Goal: Information Seeking & Learning: Check status

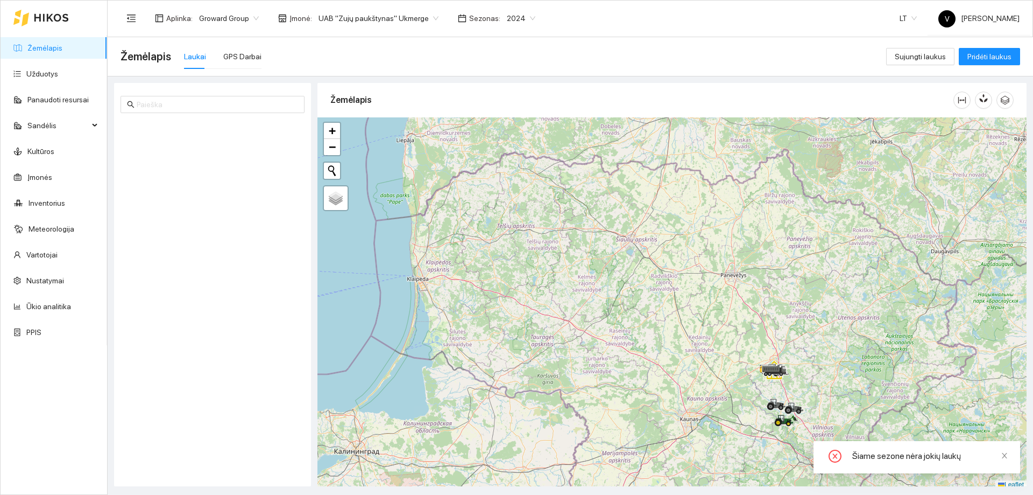
scroll to position [3, 0]
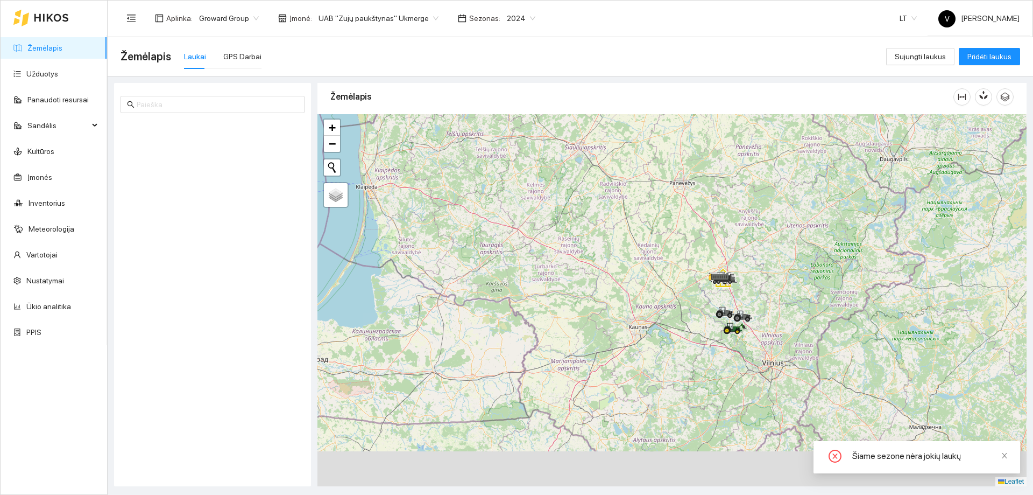
drag, startPoint x: 706, startPoint y: 323, endPoint x: 673, endPoint y: 273, distance: 59.6
click at [673, 273] on div at bounding box center [672, 300] width 709 height 372
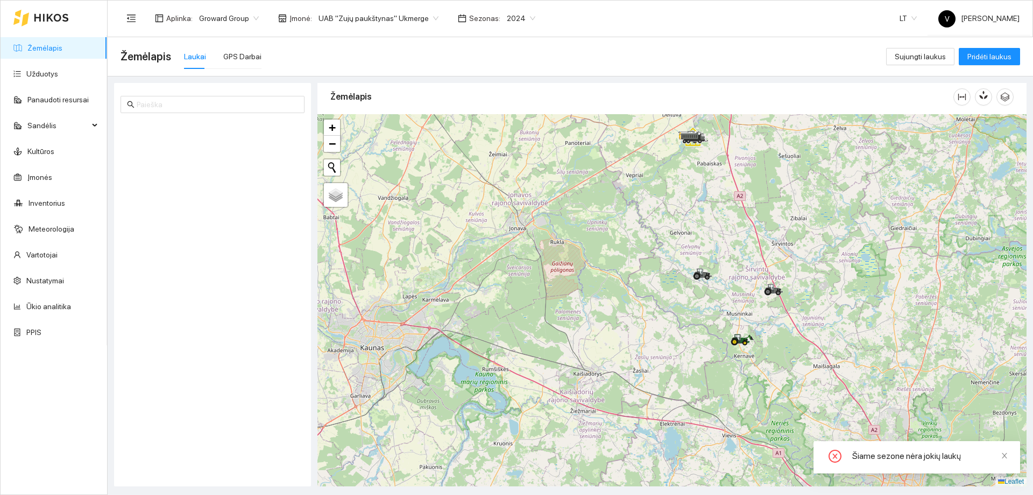
drag, startPoint x: 716, startPoint y: 335, endPoint x: 419, endPoint y: 151, distance: 348.7
click at [686, 311] on div at bounding box center [672, 300] width 709 height 372
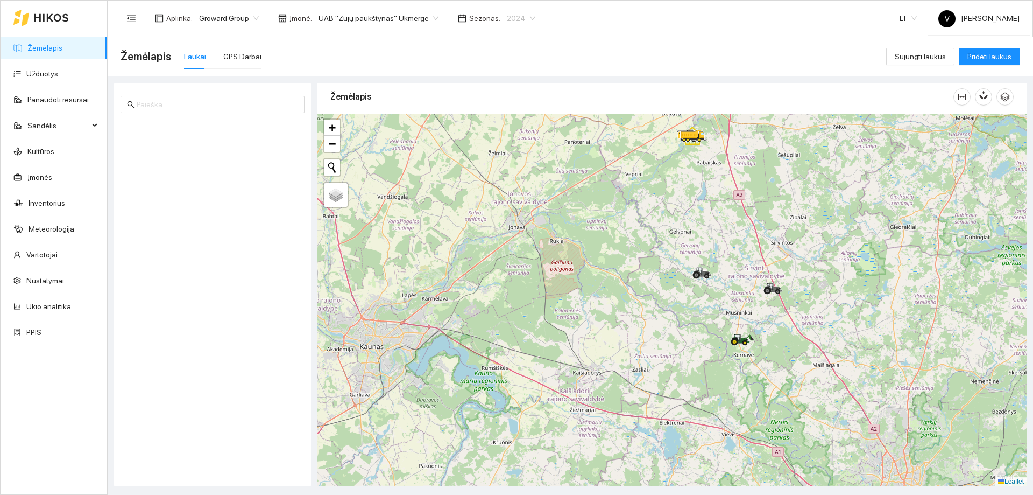
click at [515, 18] on span "2024" at bounding box center [521, 18] width 29 height 16
click at [509, 141] on div "2026" at bounding box center [508, 143] width 28 height 12
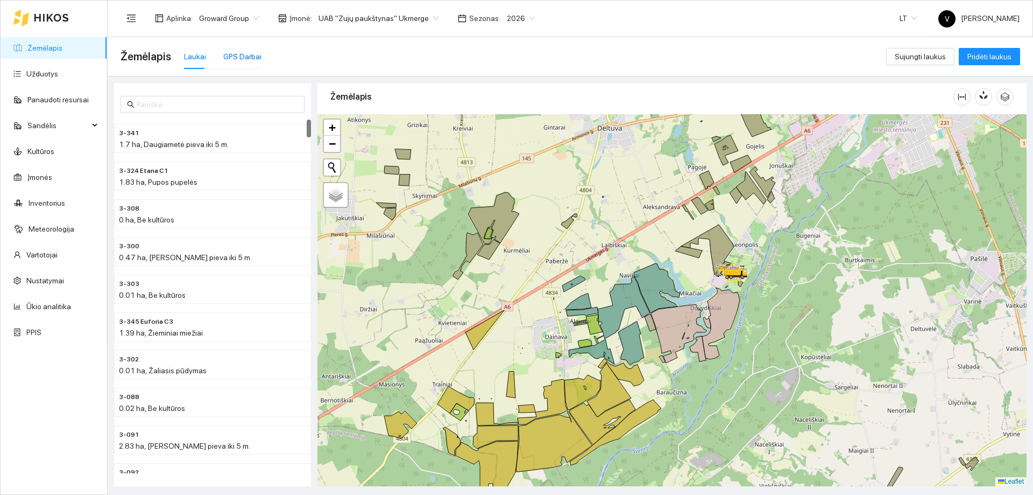
click at [241, 53] on div "GPS Darbai" at bounding box center [242, 57] width 38 height 12
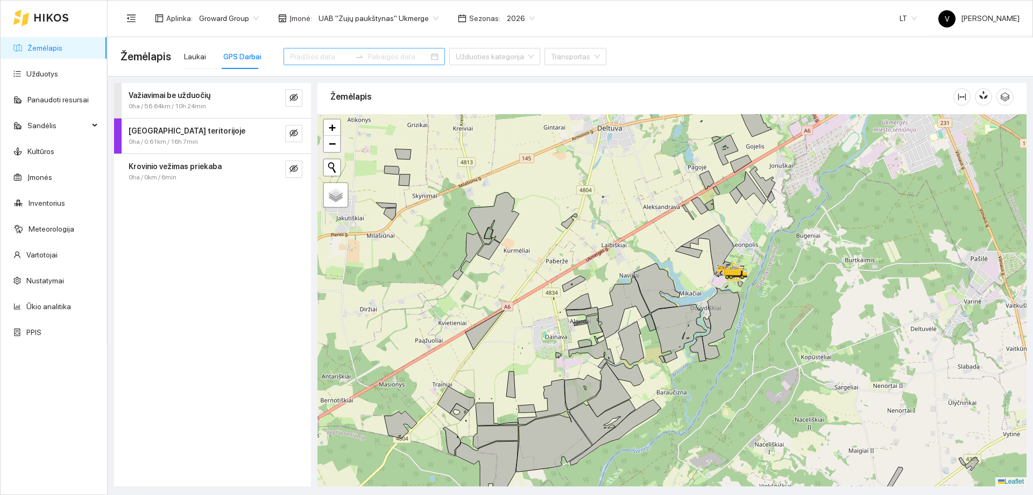
click at [412, 55] on div at bounding box center [364, 56] width 161 height 17
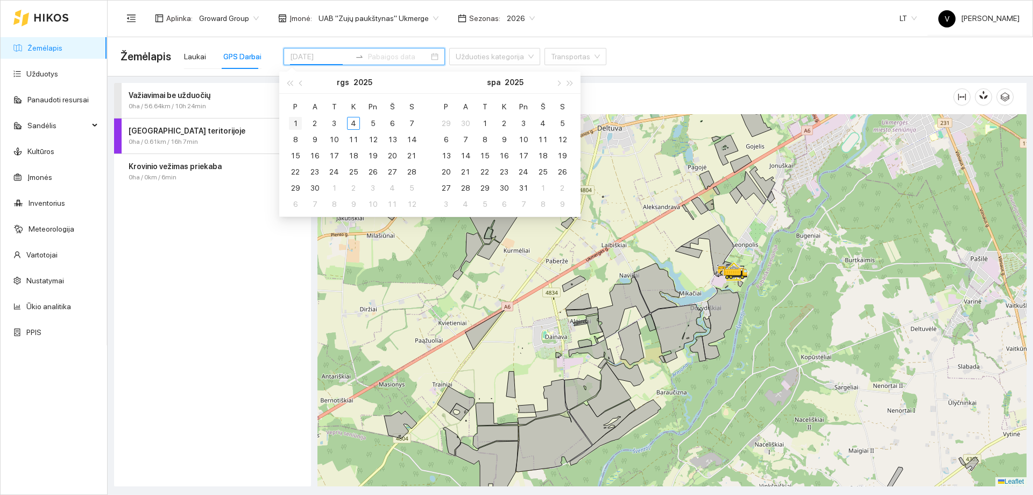
type input "[DATE]"
click at [296, 122] on div "1" at bounding box center [295, 123] width 13 height 13
type input "[DATE]"
click at [352, 122] on div "4" at bounding box center [353, 123] width 13 height 13
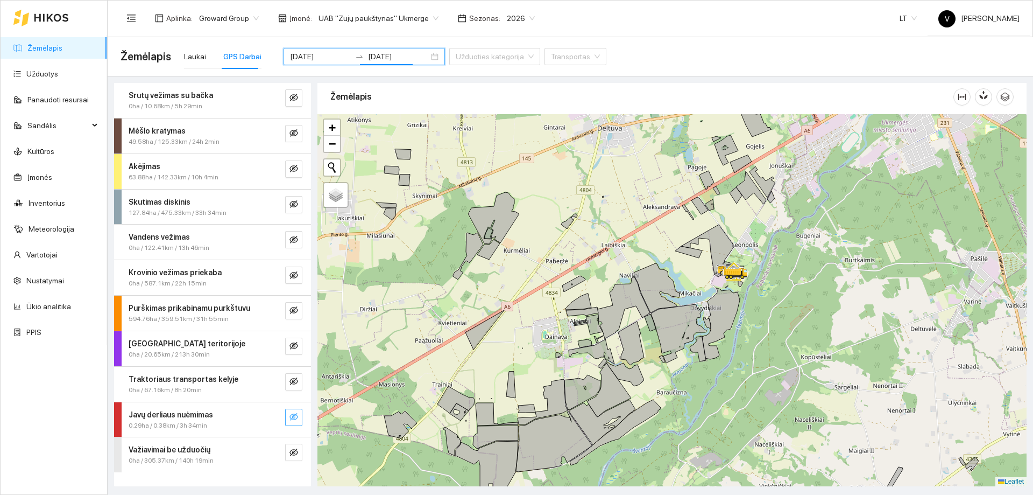
click at [300, 415] on button "button" at bounding box center [293, 416] width 17 height 17
click at [294, 413] on icon "eye" at bounding box center [294, 416] width 9 height 9
click at [293, 307] on icon "eye-invisible" at bounding box center [294, 310] width 9 height 9
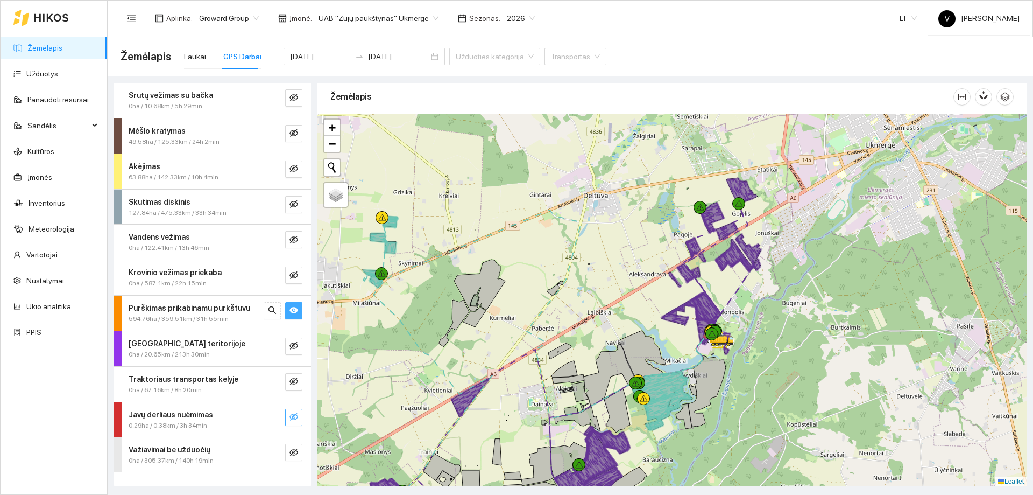
drag, startPoint x: 609, startPoint y: 297, endPoint x: 602, endPoint y: 334, distance: 37.9
click at [602, 334] on div at bounding box center [672, 300] width 709 height 372
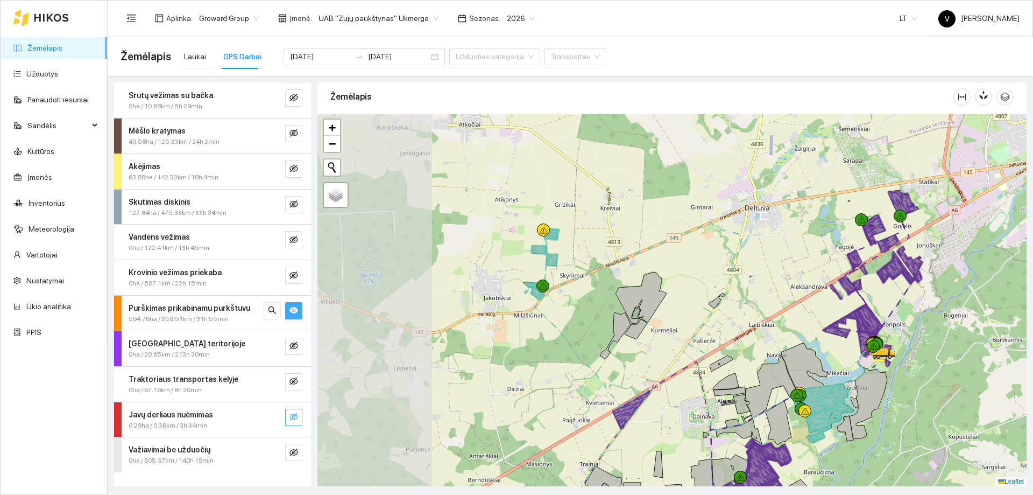
drag, startPoint x: 563, startPoint y: 314, endPoint x: 716, endPoint y: 303, distance: 152.7
click at [716, 303] on icon at bounding box center [717, 300] width 16 height 15
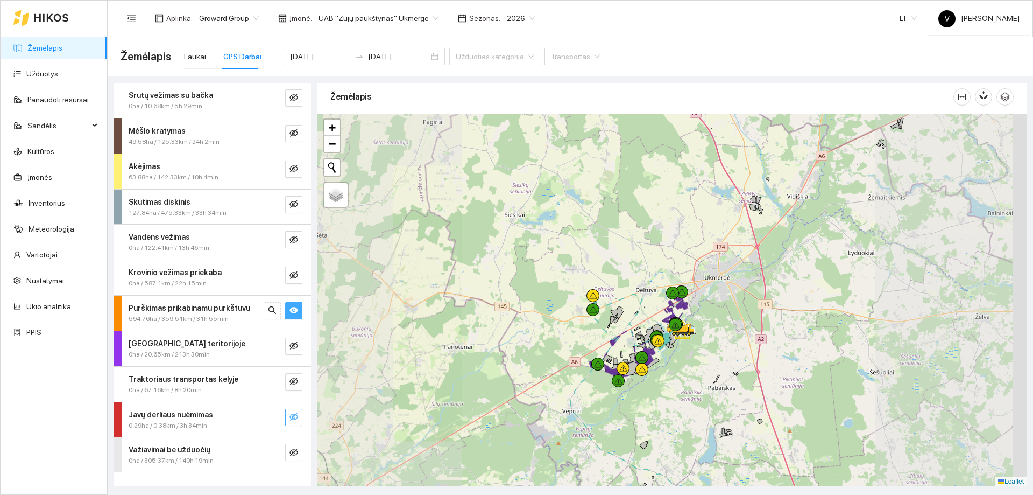
drag, startPoint x: 667, startPoint y: 290, endPoint x: 598, endPoint y: 343, distance: 87.1
click at [594, 344] on div at bounding box center [672, 300] width 709 height 372
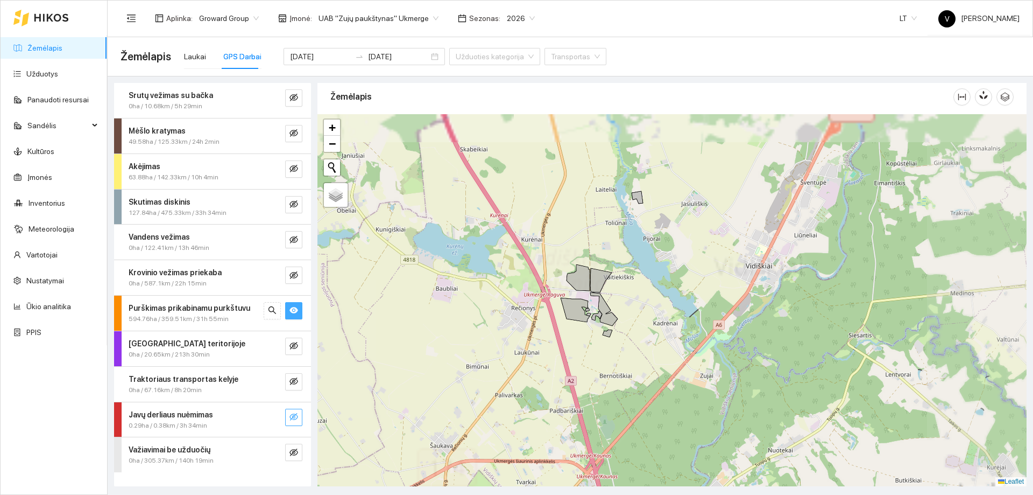
drag, startPoint x: 679, startPoint y: 317, endPoint x: 594, endPoint y: 264, distance: 100.3
click at [678, 318] on div at bounding box center [672, 300] width 709 height 372
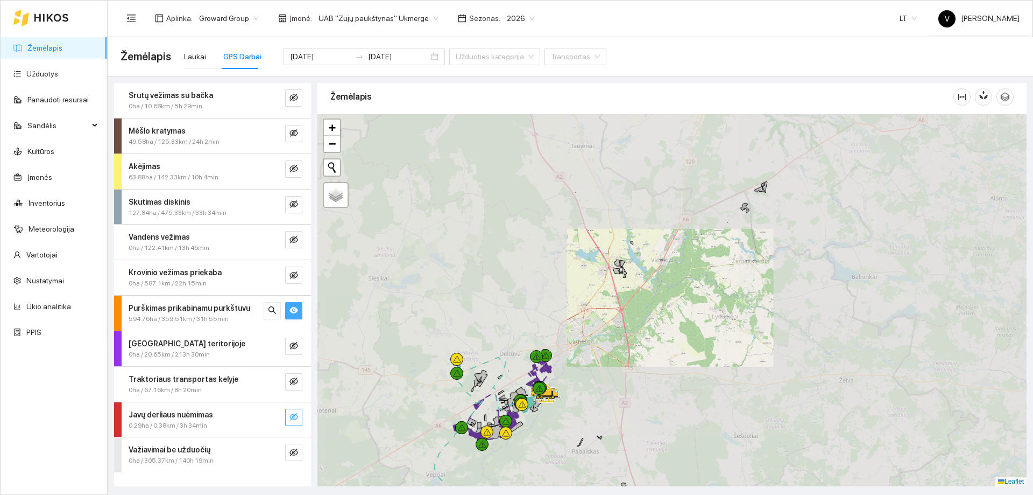
drag, startPoint x: 720, startPoint y: 256, endPoint x: 646, endPoint y: 360, distance: 126.9
click at [645, 360] on div at bounding box center [672, 300] width 709 height 372
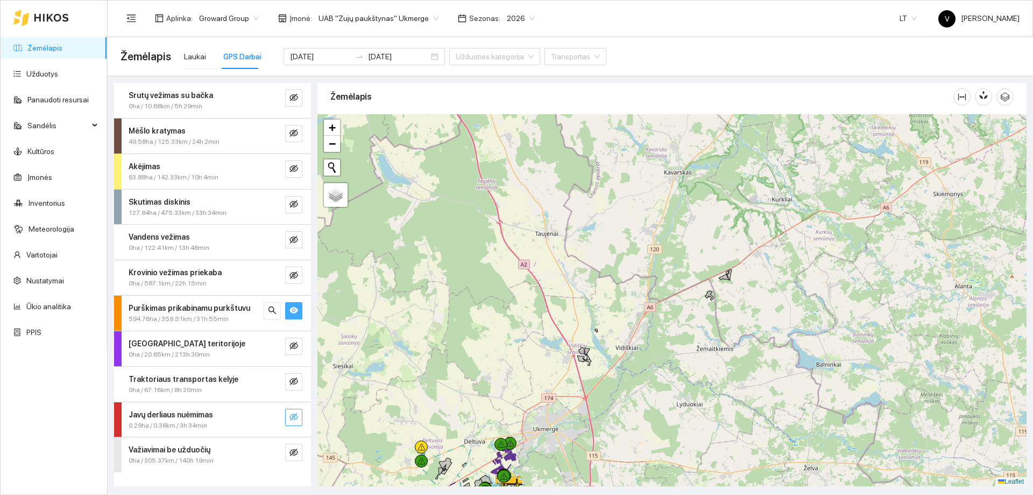
drag, startPoint x: 744, startPoint y: 225, endPoint x: 744, endPoint y: 265, distance: 39.8
click at [709, 313] on div at bounding box center [672, 300] width 709 height 372
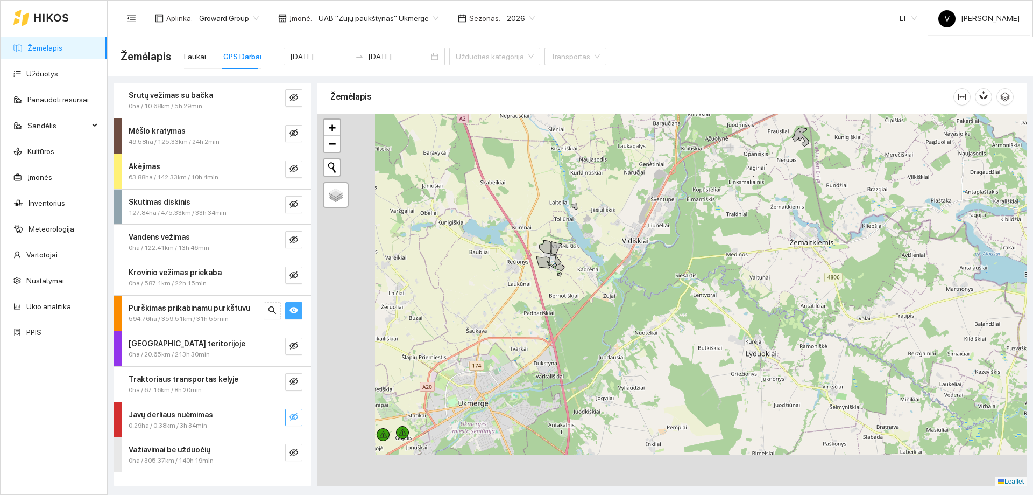
drag, startPoint x: 598, startPoint y: 314, endPoint x: 627, endPoint y: 270, distance: 52.5
click at [718, 178] on div at bounding box center [672, 300] width 709 height 372
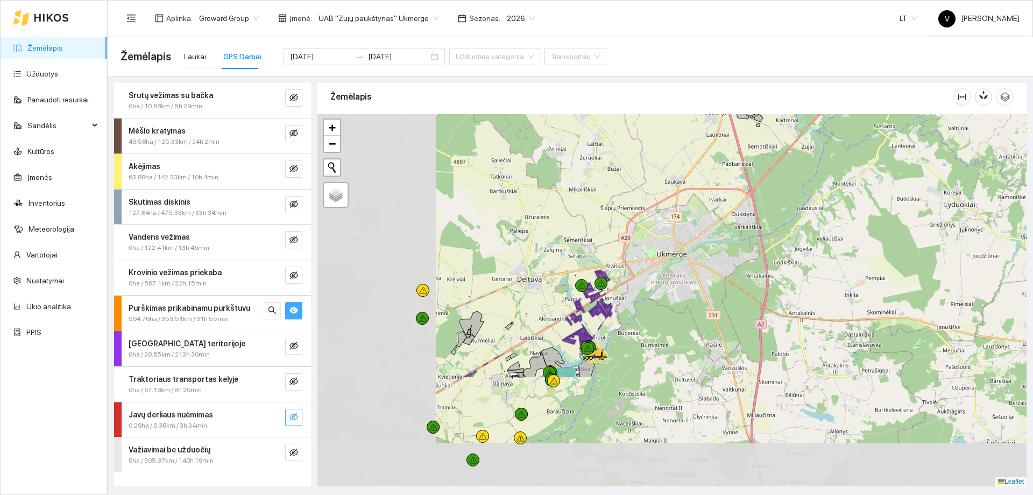
drag, startPoint x: 575, startPoint y: 361, endPoint x: 767, endPoint y: 214, distance: 241.9
click at [767, 214] on div at bounding box center [672, 300] width 709 height 372
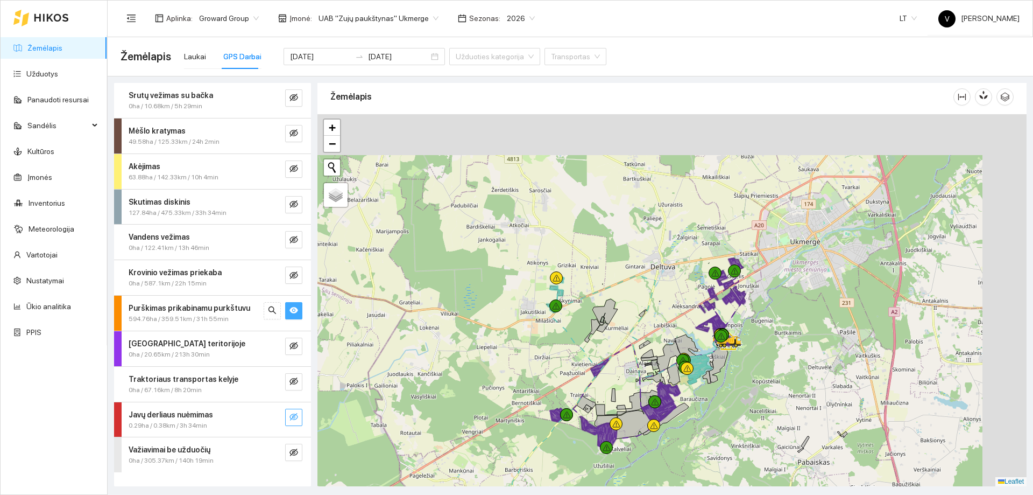
drag, startPoint x: 754, startPoint y: 264, endPoint x: 667, endPoint y: 313, distance: 100.3
click at [668, 313] on div at bounding box center [672, 300] width 709 height 372
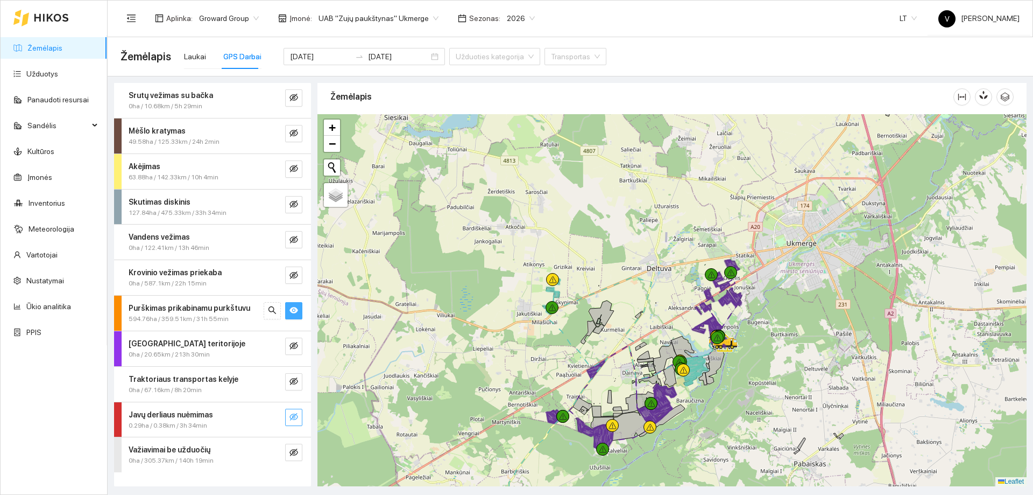
drag, startPoint x: 633, startPoint y: 326, endPoint x: 601, endPoint y: 349, distance: 39.3
click at [601, 349] on div at bounding box center [672, 300] width 709 height 372
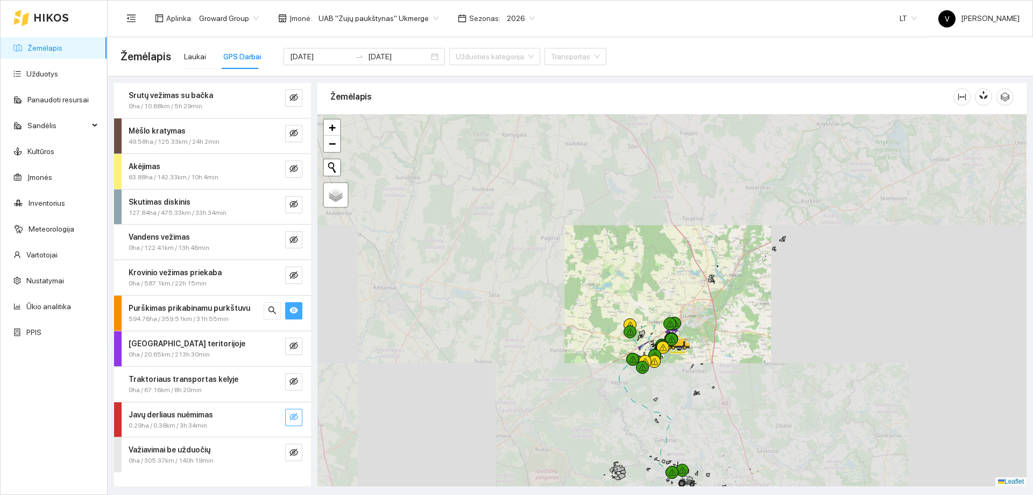
drag, startPoint x: 761, startPoint y: 271, endPoint x: 726, endPoint y: 323, distance: 62.8
click at [701, 340] on div at bounding box center [672, 300] width 709 height 372
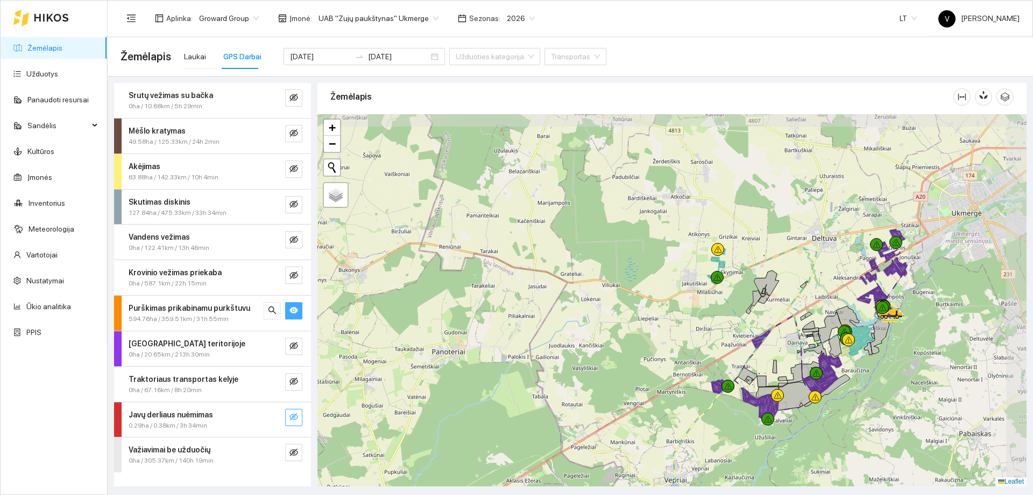
drag, startPoint x: 818, startPoint y: 286, endPoint x: 694, endPoint y: 309, distance: 126.0
click at [694, 309] on div at bounding box center [672, 300] width 709 height 372
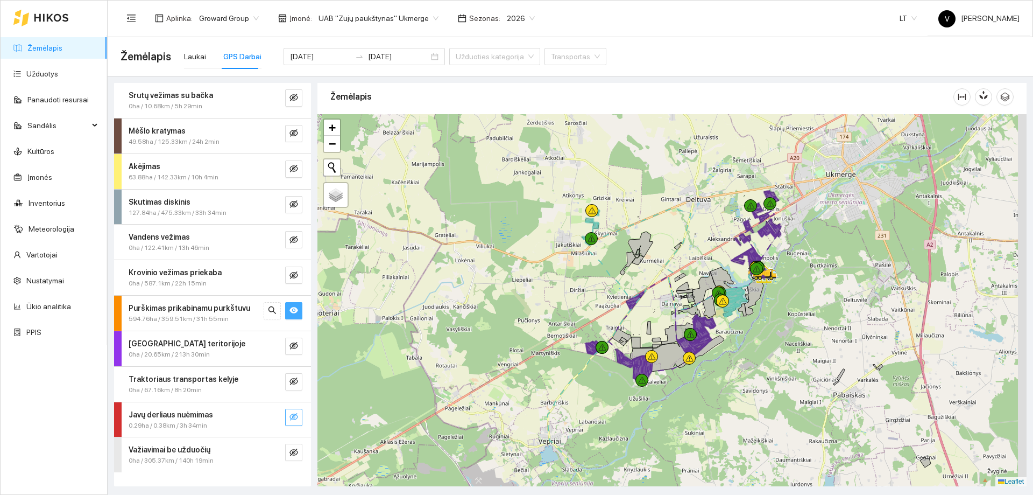
drag, startPoint x: 769, startPoint y: 329, endPoint x: 668, endPoint y: 275, distance: 114.9
click at [668, 275] on div at bounding box center [672, 300] width 709 height 372
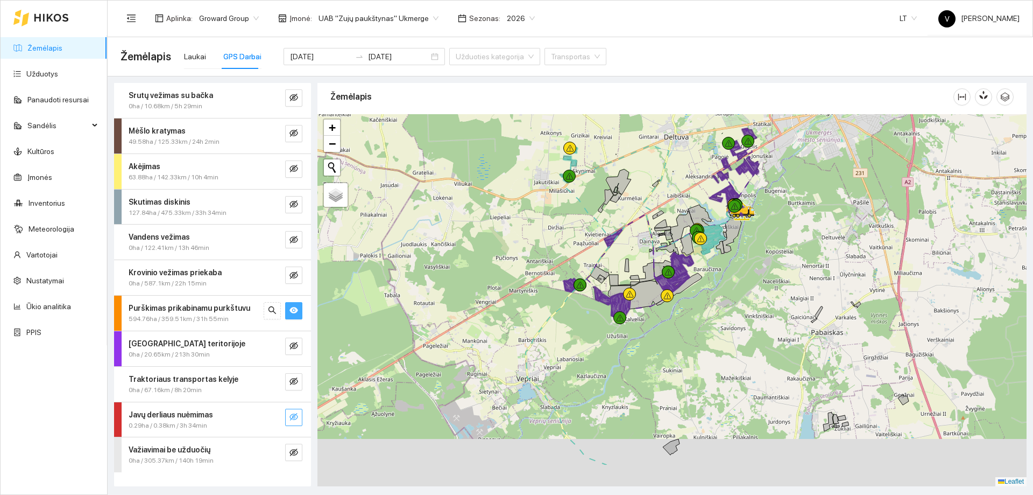
drag, startPoint x: 746, startPoint y: 315, endPoint x: 727, endPoint y: 257, distance: 61.6
click at [727, 257] on div at bounding box center [672, 300] width 709 height 372
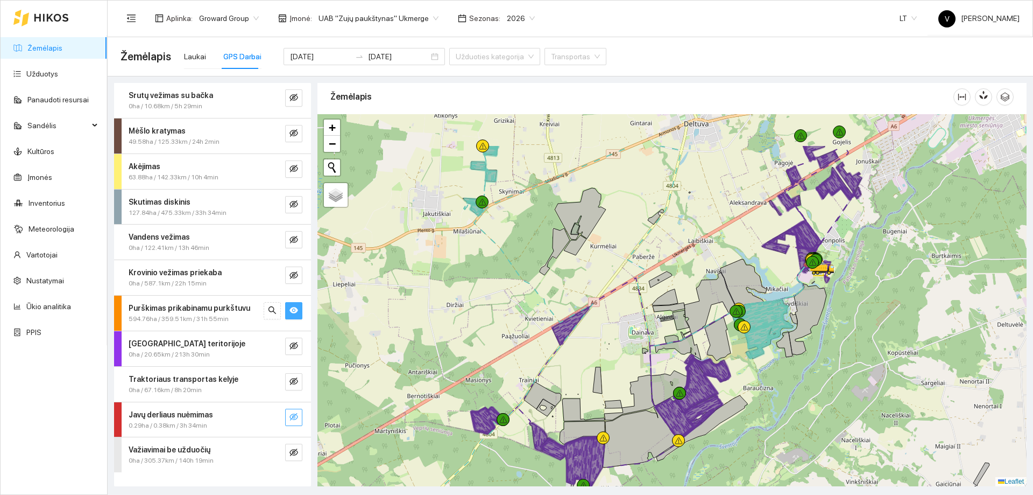
drag, startPoint x: 502, startPoint y: 294, endPoint x: 592, endPoint y: 370, distance: 117.7
click at [592, 370] on div at bounding box center [672, 300] width 709 height 372
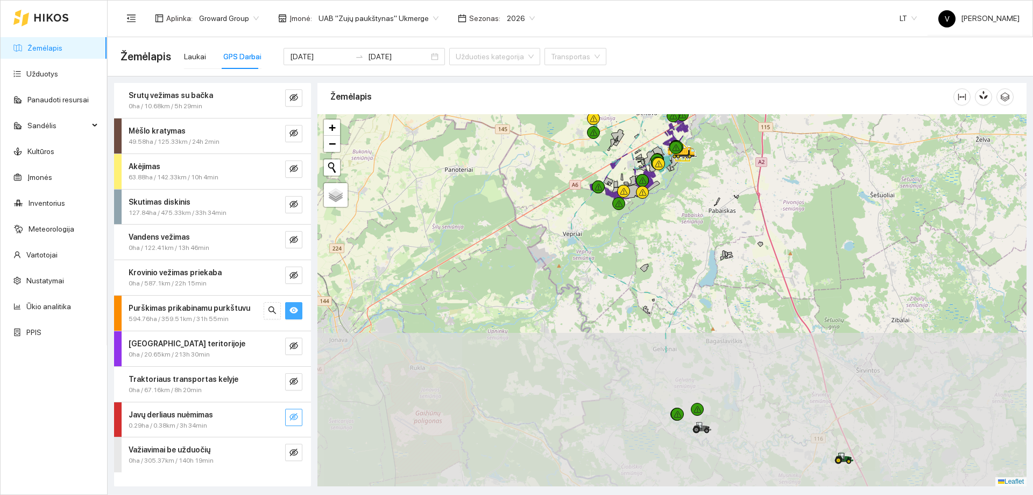
drag, startPoint x: 651, startPoint y: 405, endPoint x: 725, endPoint y: 254, distance: 168.7
click at [654, 240] on div at bounding box center [672, 300] width 709 height 372
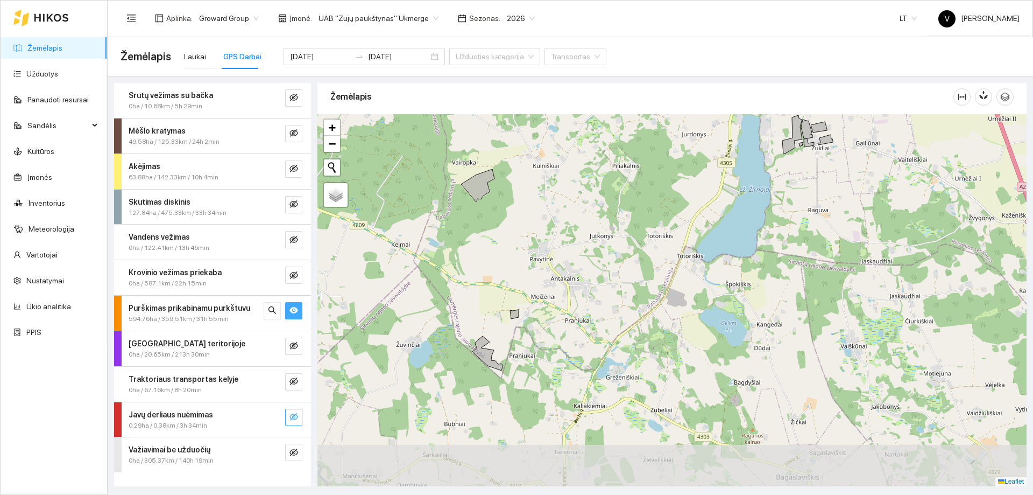
drag, startPoint x: 574, startPoint y: 377, endPoint x: 646, endPoint y: 259, distance: 138.2
click at [646, 259] on div at bounding box center [672, 300] width 709 height 372
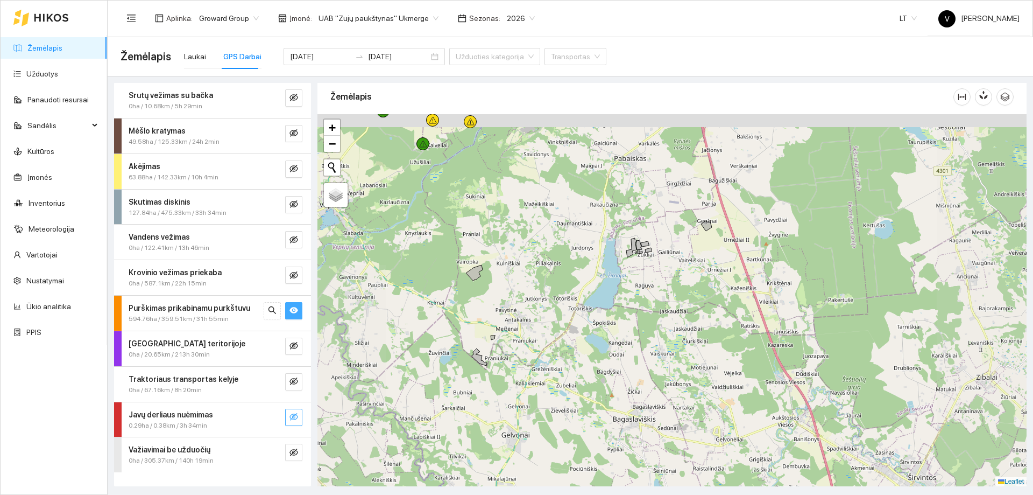
drag, startPoint x: 468, startPoint y: 299, endPoint x: 465, endPoint y: 338, distance: 39.4
click at [465, 338] on div at bounding box center [672, 300] width 709 height 372
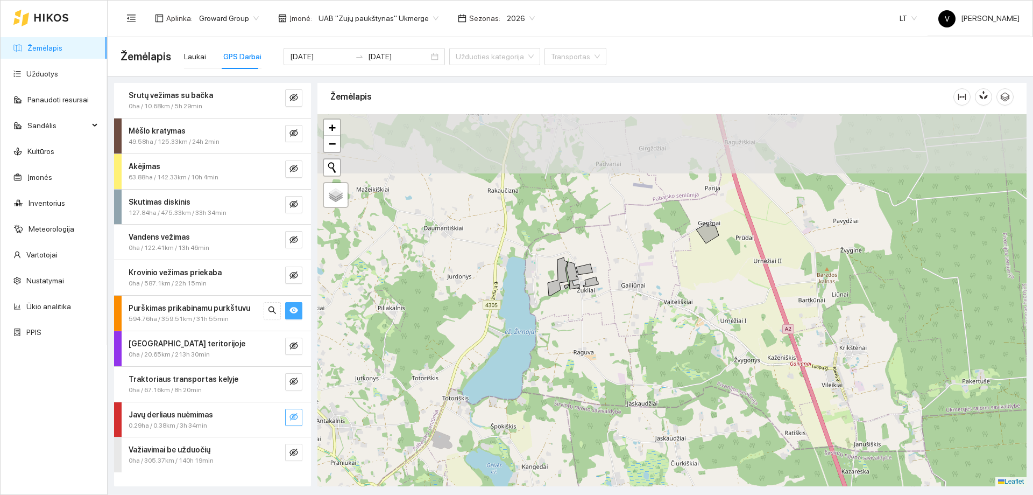
drag, startPoint x: 553, startPoint y: 232, endPoint x: 566, endPoint y: 298, distance: 66.8
click at [566, 298] on div at bounding box center [672, 300] width 709 height 372
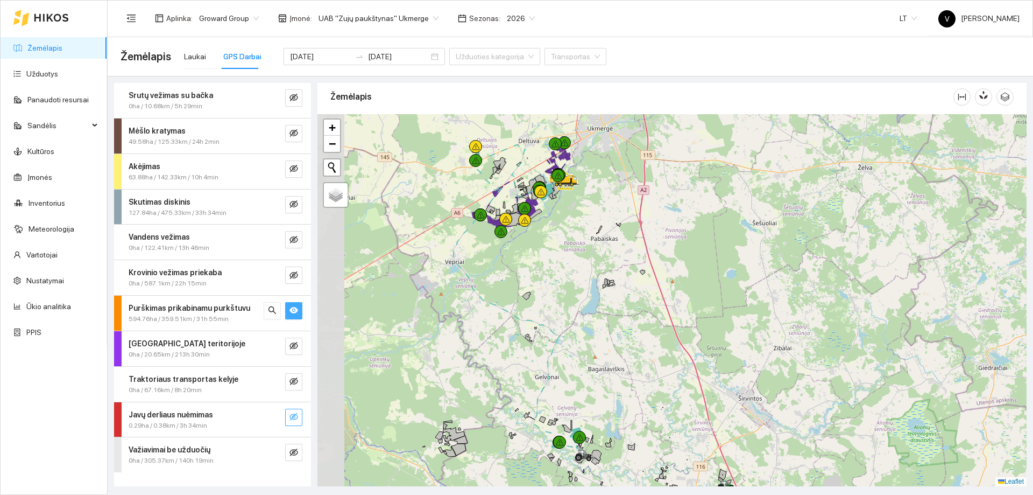
drag, startPoint x: 566, startPoint y: 294, endPoint x: 576, endPoint y: 294, distance: 10.2
click at [576, 294] on div at bounding box center [672, 300] width 709 height 372
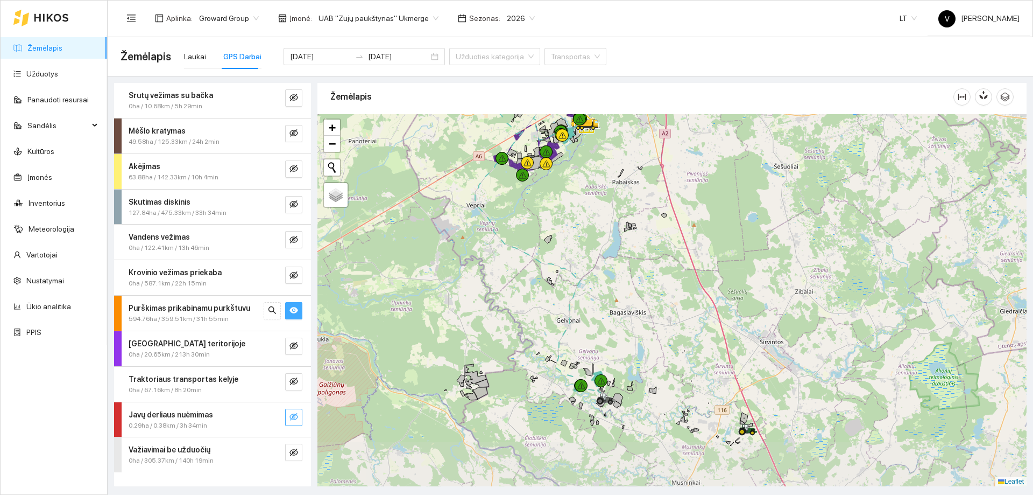
drag, startPoint x: 595, startPoint y: 278, endPoint x: 616, endPoint y: 221, distance: 60.5
click at [616, 221] on div at bounding box center [672, 300] width 709 height 372
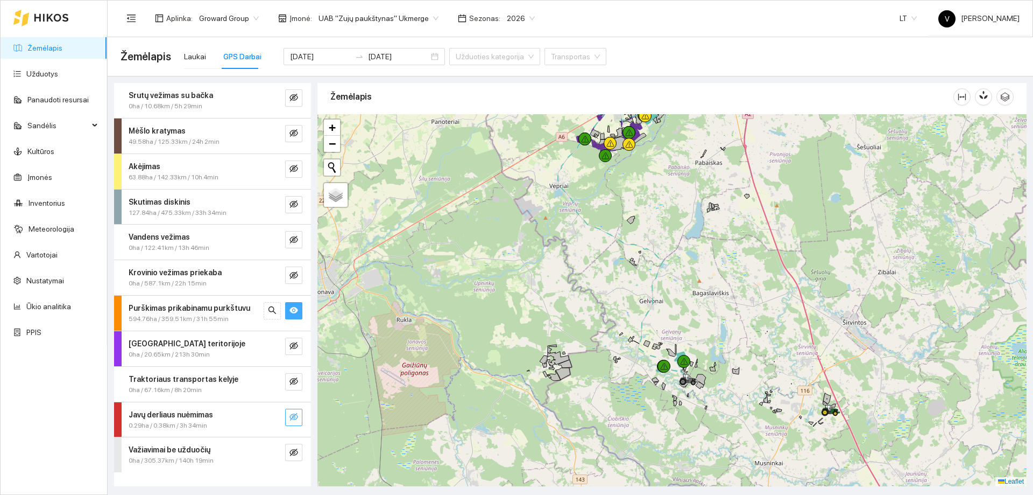
drag, startPoint x: 574, startPoint y: 314, endPoint x: 657, endPoint y: 263, distance: 97.8
click at [658, 263] on div at bounding box center [672, 300] width 709 height 372
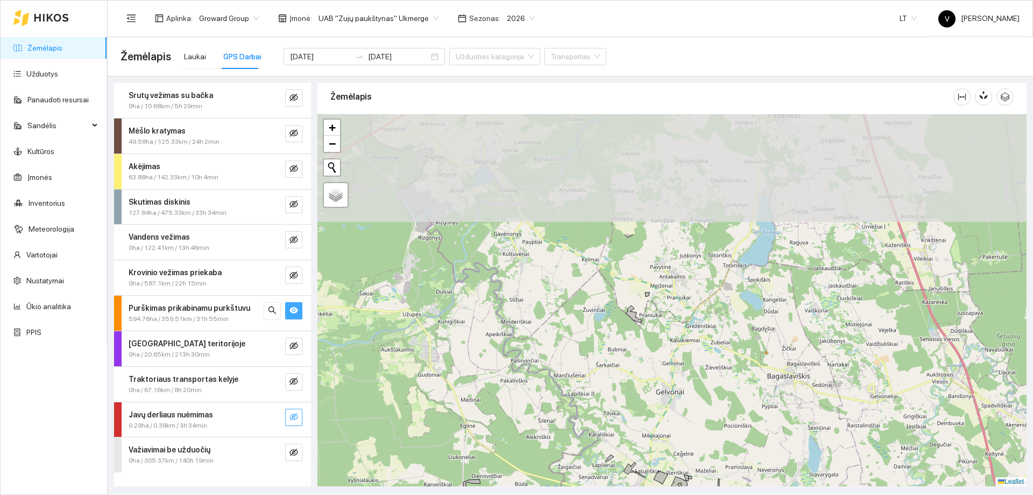
drag, startPoint x: 624, startPoint y: 171, endPoint x: 654, endPoint y: 313, distance: 145.2
click at [654, 313] on div at bounding box center [672, 300] width 709 height 372
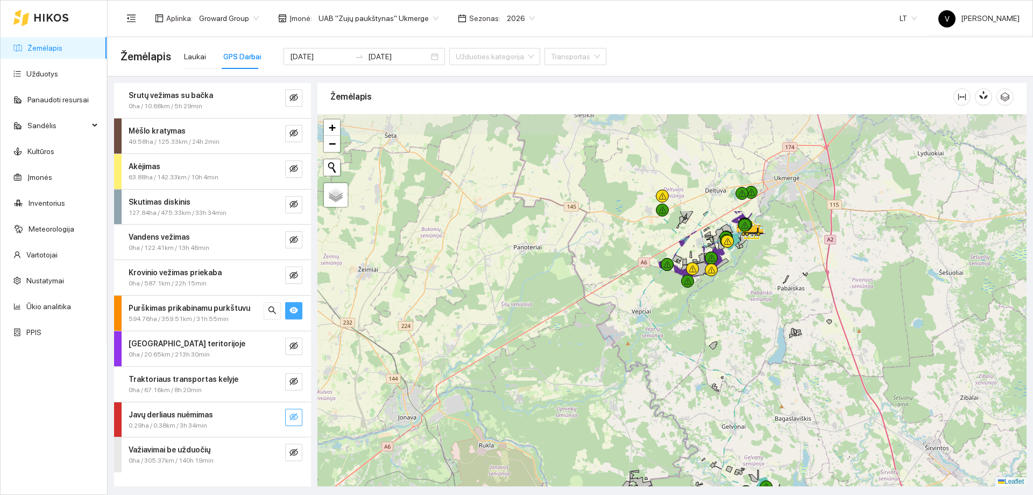
drag, startPoint x: 595, startPoint y: 207, endPoint x: 619, endPoint y: 320, distance: 115.1
click at [590, 333] on div at bounding box center [672, 300] width 709 height 372
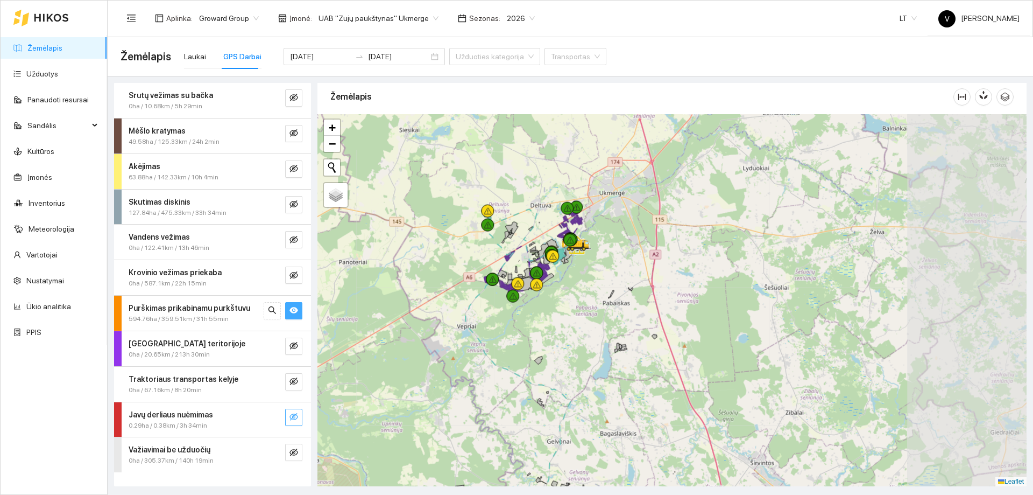
drag, startPoint x: 748, startPoint y: 287, endPoint x: 463, endPoint y: 368, distance: 295.8
click at [443, 379] on div at bounding box center [672, 300] width 709 height 372
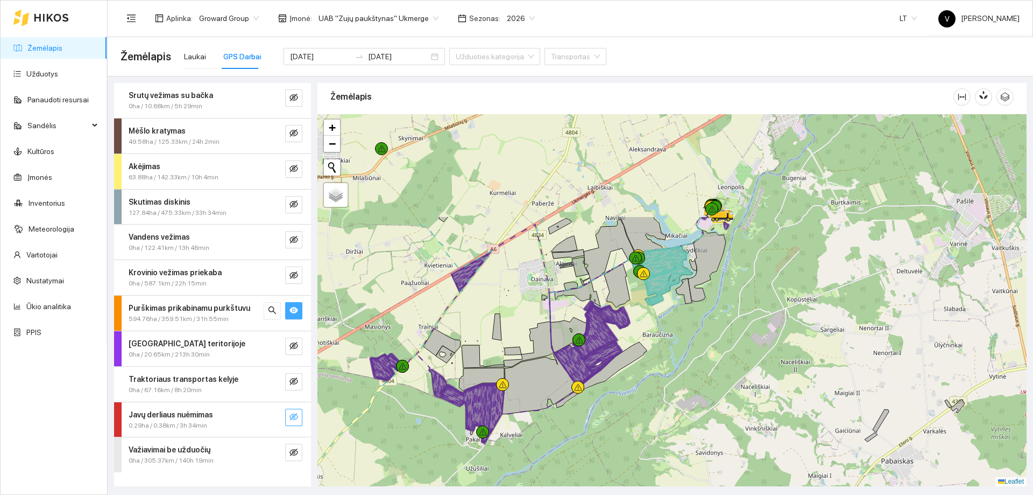
drag, startPoint x: 558, startPoint y: 373, endPoint x: 558, endPoint y: 402, distance: 29.1
click at [558, 402] on icon at bounding box center [601, 375] width 91 height 66
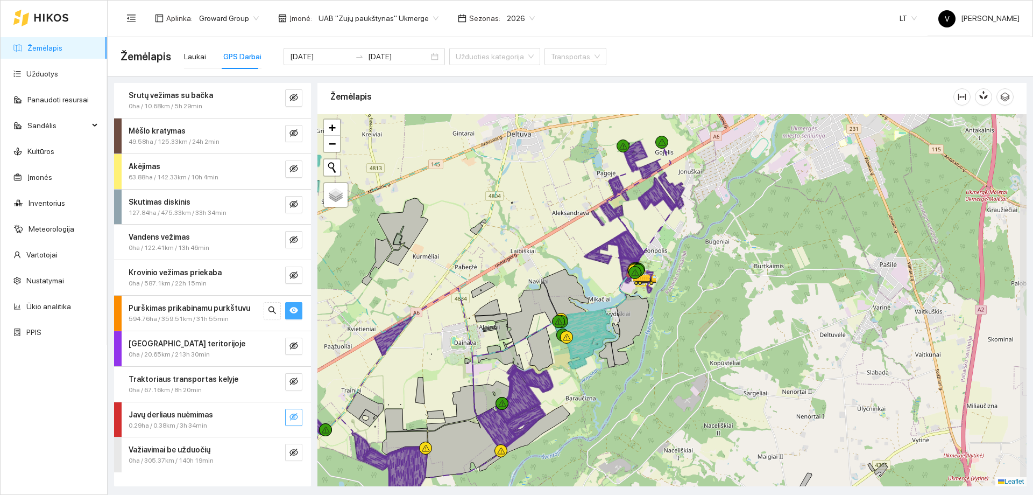
drag, startPoint x: 508, startPoint y: 278, endPoint x: 433, endPoint y: 341, distance: 98.1
click at [433, 341] on div at bounding box center [672, 300] width 709 height 372
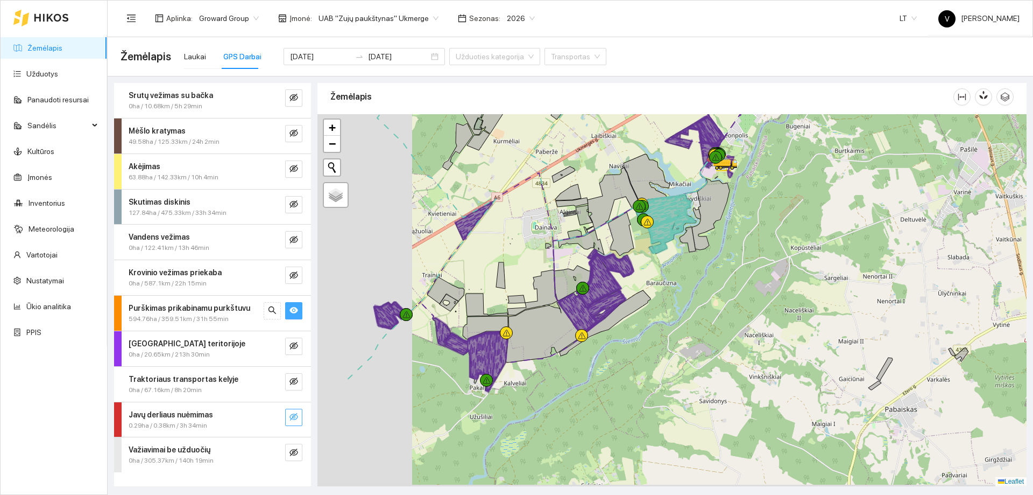
drag, startPoint x: 529, startPoint y: 307, endPoint x: 539, endPoint y: 299, distance: 12.7
click at [540, 299] on icon at bounding box center [533, 292] width 50 height 45
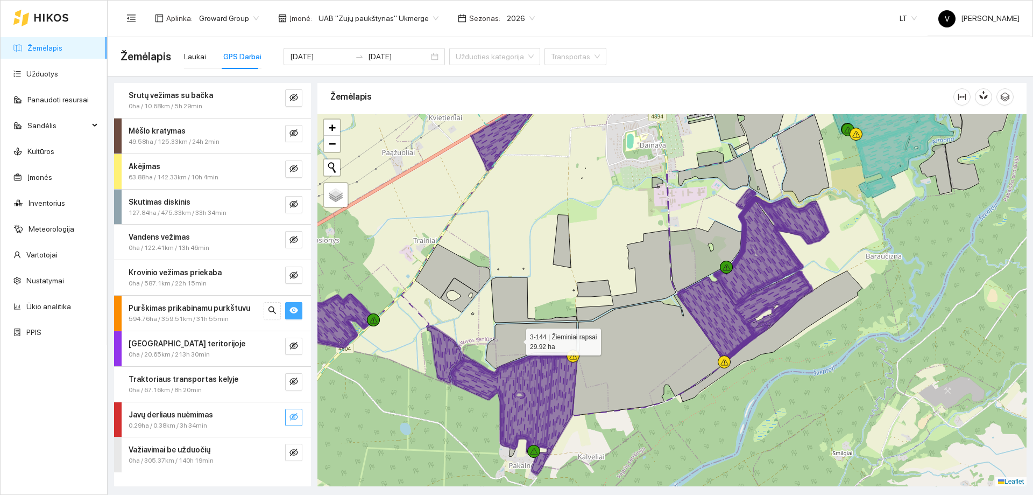
drag, startPoint x: 451, startPoint y: 333, endPoint x: 515, endPoint y: 339, distance: 63.8
click at [515, 339] on icon at bounding box center [531, 345] width 91 height 47
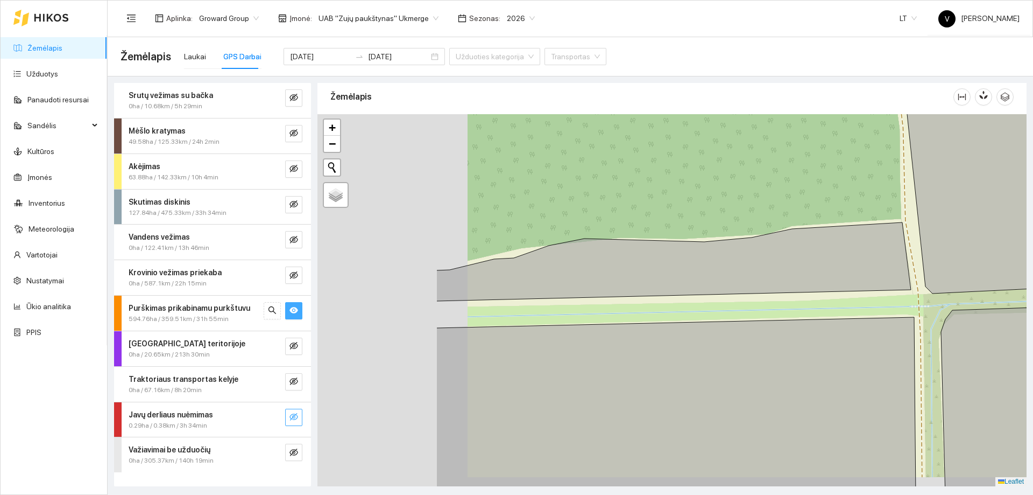
drag, startPoint x: 537, startPoint y: 351, endPoint x: 728, endPoint y: 320, distance: 194.1
click at [726, 322] on icon at bounding box center [676, 406] width 480 height 178
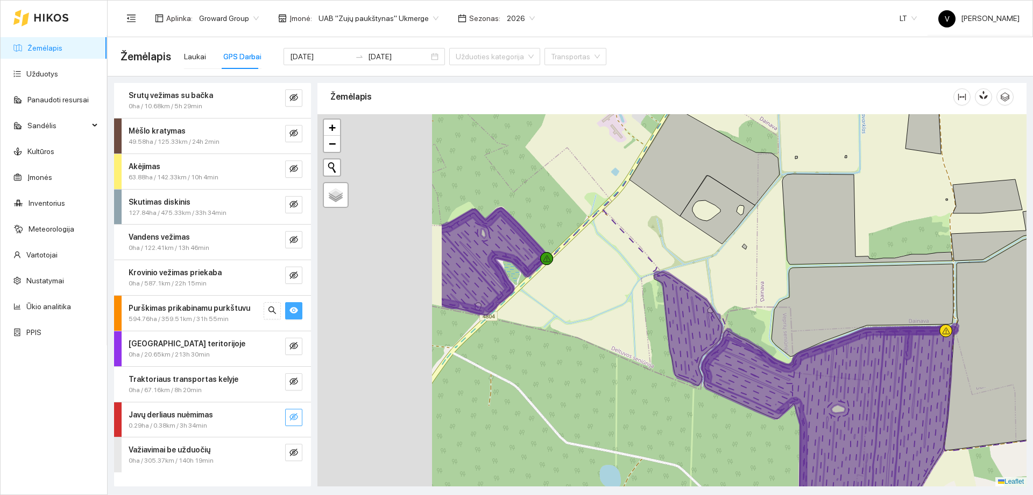
drag, startPoint x: 595, startPoint y: 291, endPoint x: 727, endPoint y: 271, distance: 132.8
click at [721, 278] on div at bounding box center [672, 300] width 709 height 372
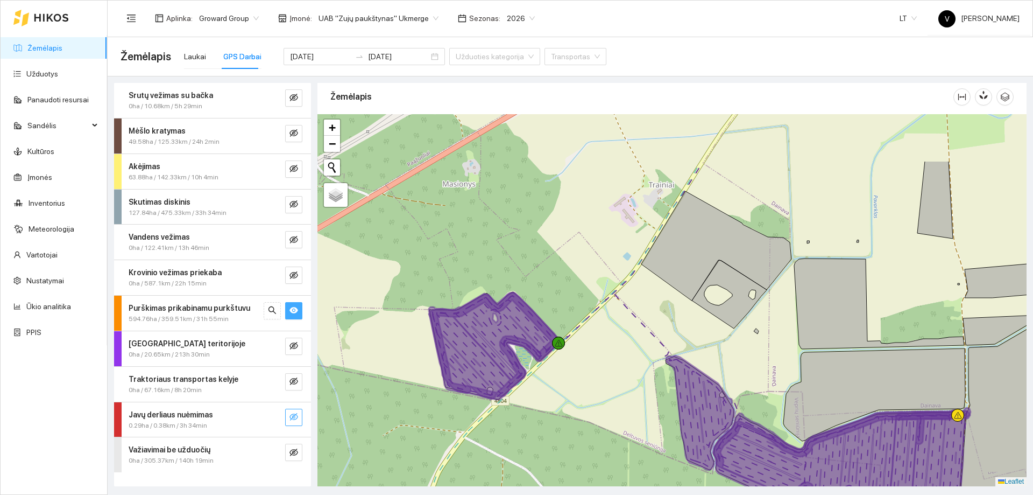
drag, startPoint x: 741, startPoint y: 278, endPoint x: 750, endPoint y: 318, distance: 40.7
click at [750, 318] on div at bounding box center [672, 300] width 709 height 372
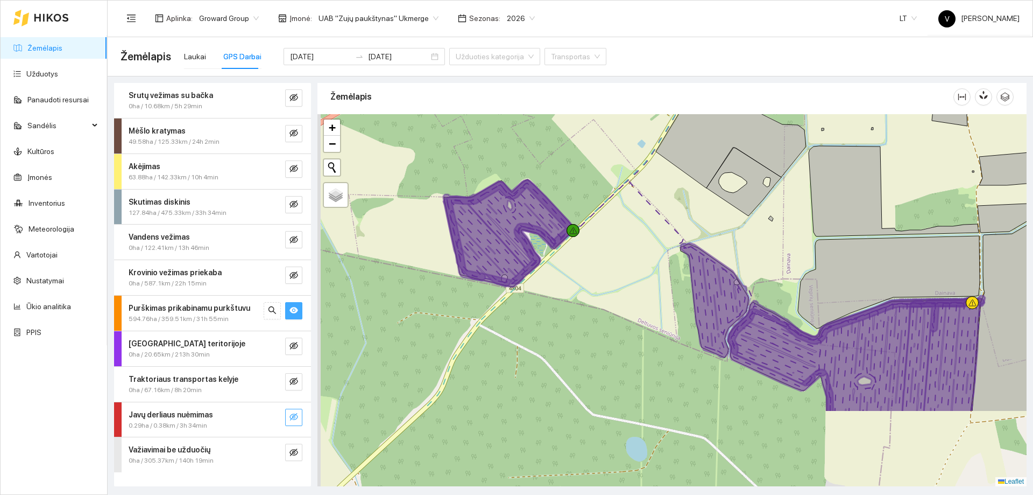
drag, startPoint x: 546, startPoint y: 353, endPoint x: 553, endPoint y: 260, distance: 92.3
click at [553, 262] on div at bounding box center [672, 300] width 709 height 372
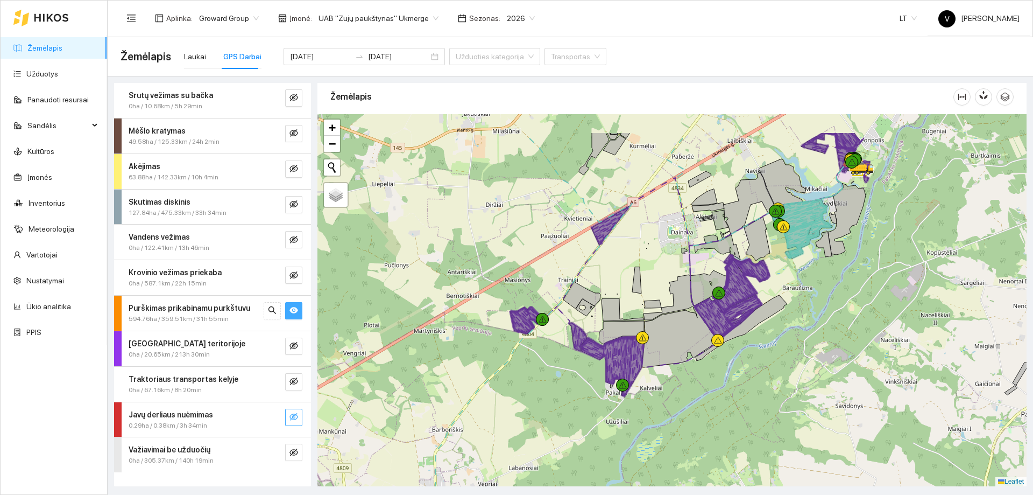
drag, startPoint x: 537, startPoint y: 364, endPoint x: 523, endPoint y: 400, distance: 38.7
click at [523, 400] on div at bounding box center [672, 300] width 709 height 372
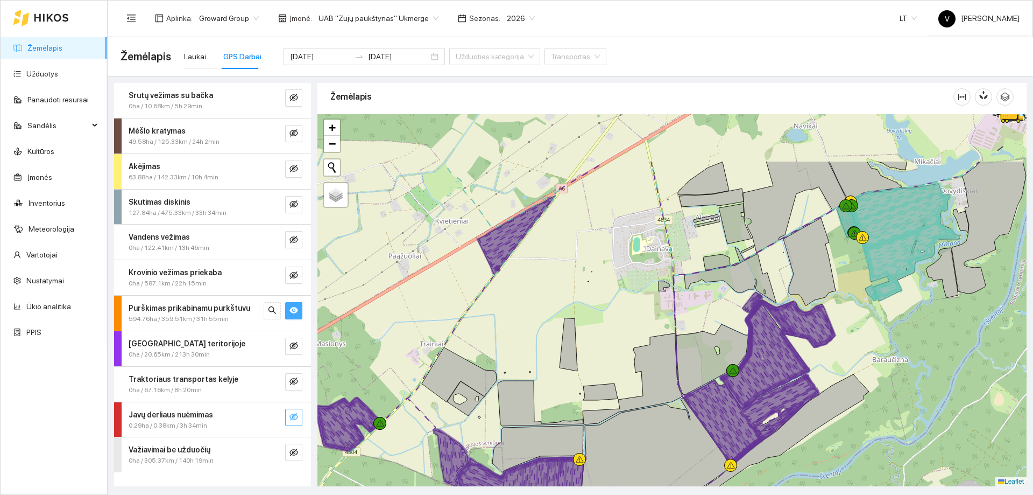
drag, startPoint x: 504, startPoint y: 348, endPoint x: 512, endPoint y: 416, distance: 68.2
click at [512, 416] on icon at bounding box center [541, 402] width 86 height 45
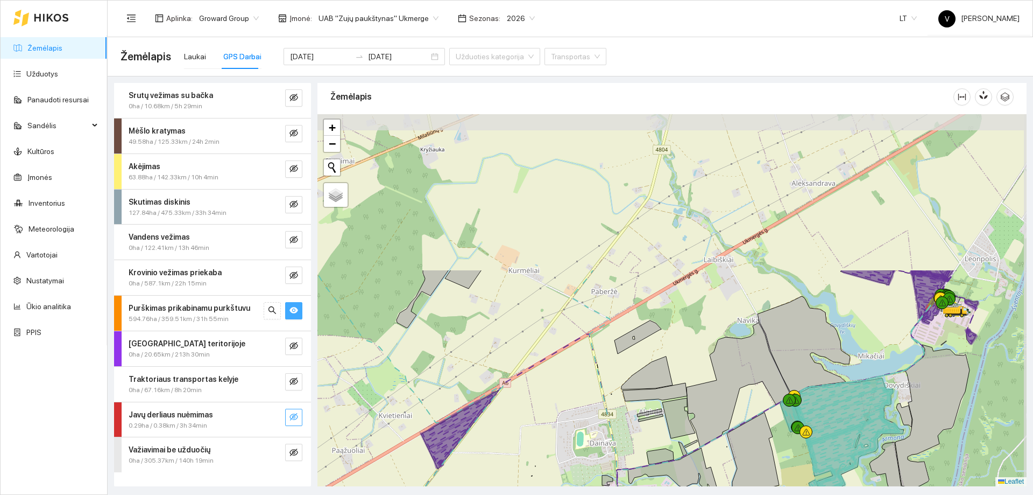
drag, startPoint x: 738, startPoint y: 330, endPoint x: 595, endPoint y: 342, distance: 143.1
click at [711, 461] on div at bounding box center [672, 300] width 709 height 372
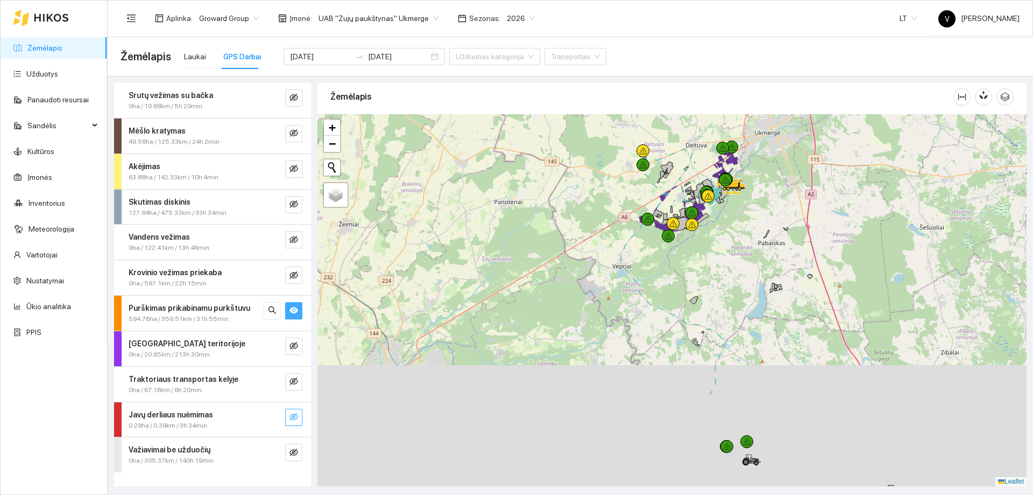
drag, startPoint x: 787, startPoint y: 382, endPoint x: 777, endPoint y: 249, distance: 132.8
click at [777, 249] on div at bounding box center [672, 300] width 709 height 372
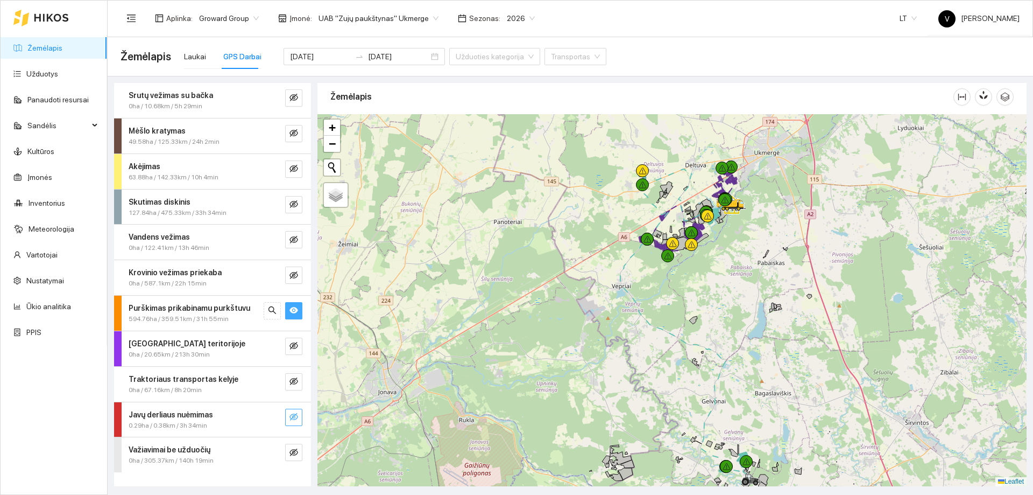
drag, startPoint x: 767, startPoint y: 305, endPoint x: 789, endPoint y: 382, distance: 80.6
click at [789, 382] on div at bounding box center [672, 300] width 709 height 372
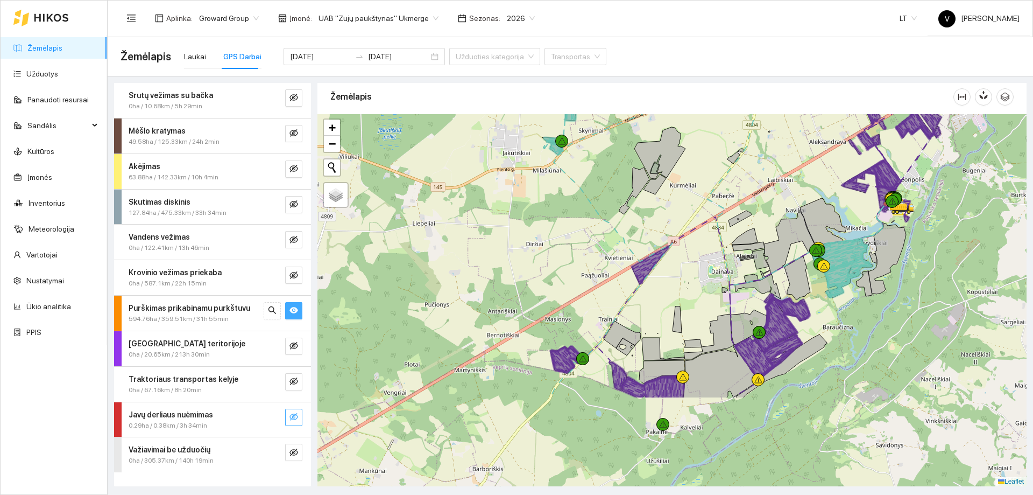
drag, startPoint x: 723, startPoint y: 344, endPoint x: 729, endPoint y: 225, distance: 119.1
click at [729, 225] on div at bounding box center [672, 300] width 709 height 372
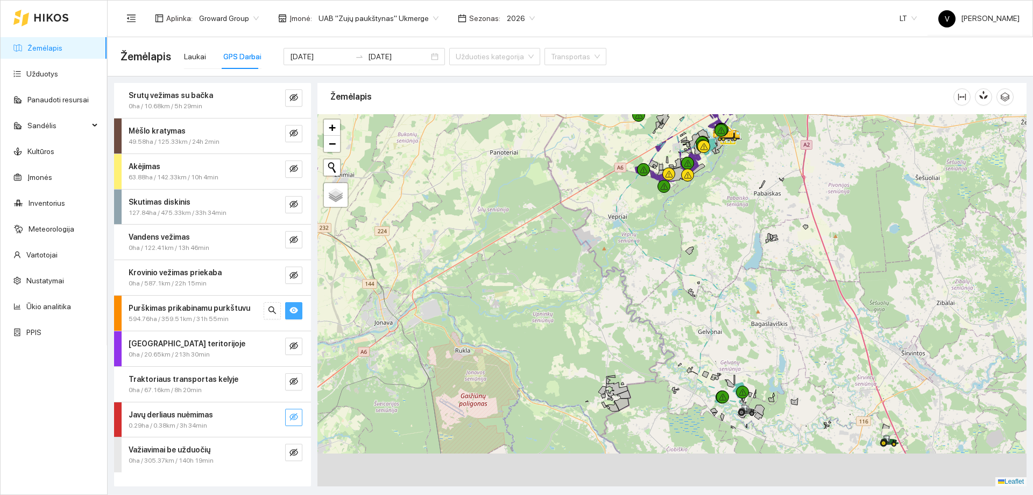
drag, startPoint x: 792, startPoint y: 295, endPoint x: 767, endPoint y: 238, distance: 62.5
click at [767, 238] on div at bounding box center [672, 300] width 709 height 372
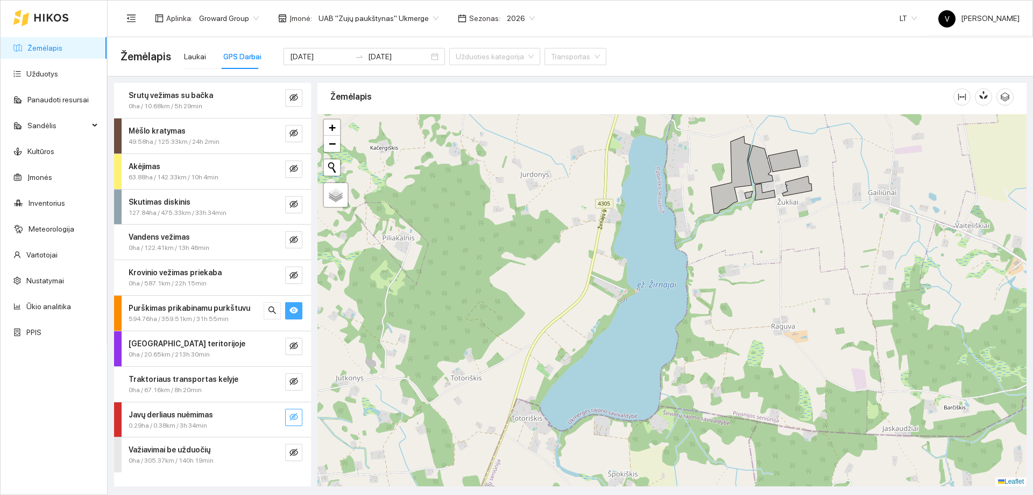
drag, startPoint x: 734, startPoint y: 217, endPoint x: 750, endPoint y: 279, distance: 63.8
click at [750, 279] on div at bounding box center [672, 300] width 709 height 372
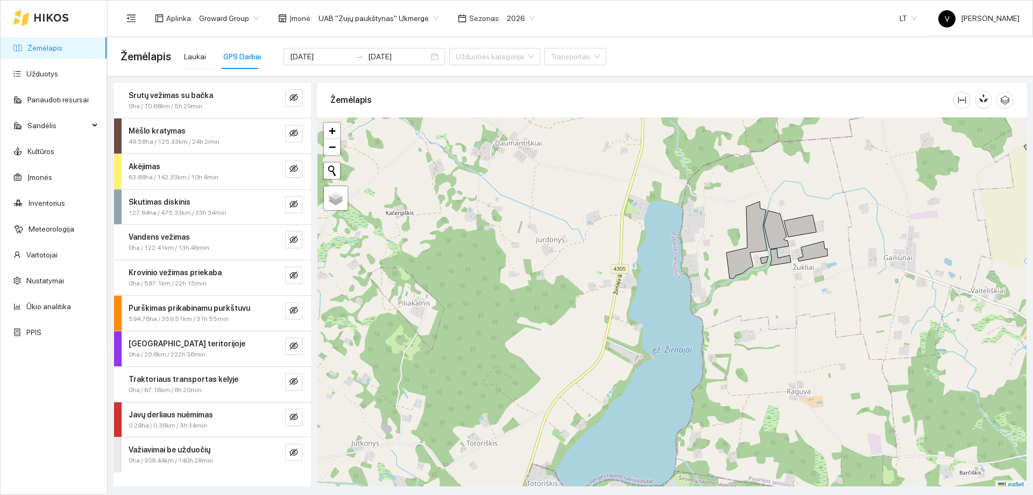
scroll to position [3, 0]
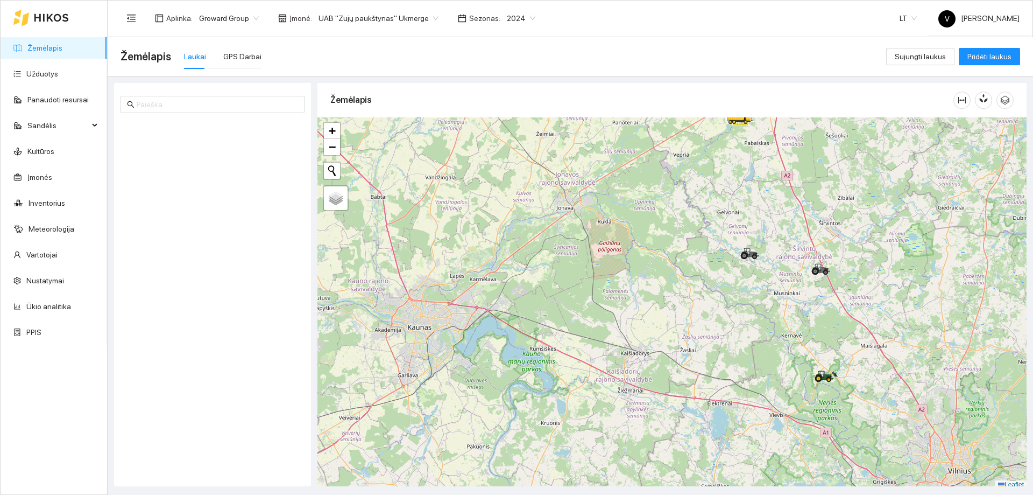
scroll to position [3, 0]
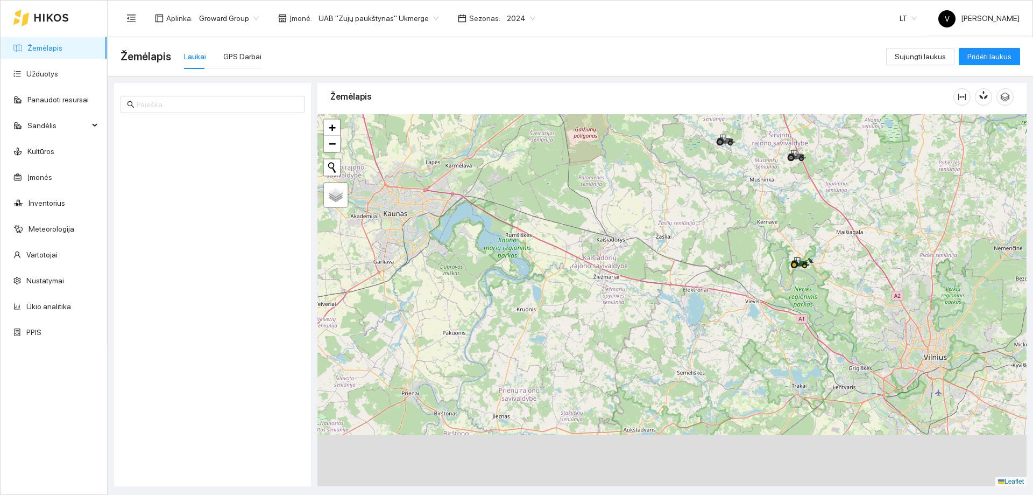
drag, startPoint x: 818, startPoint y: 400, endPoint x: 770, endPoint y: 256, distance: 152.1
click at [792, 286] on div at bounding box center [672, 300] width 709 height 372
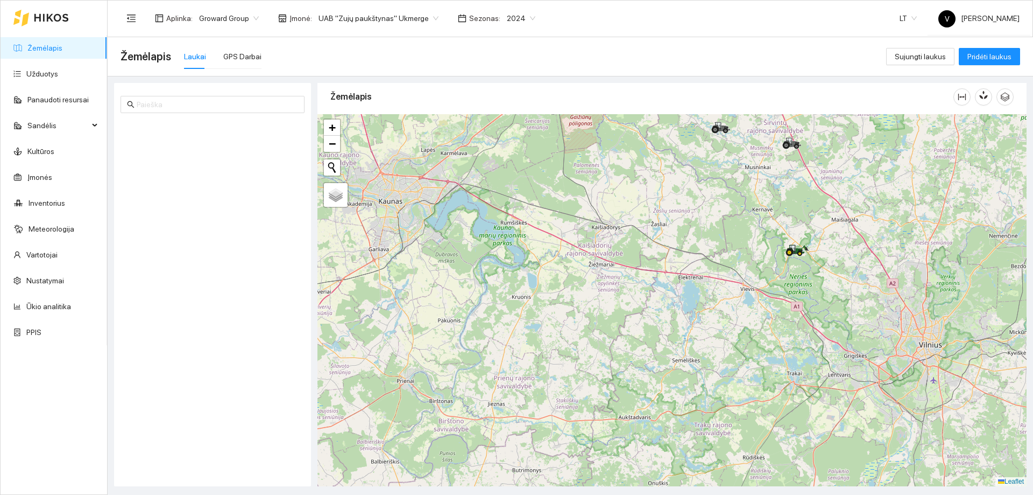
click at [519, 20] on span "2024" at bounding box center [521, 18] width 29 height 16
click at [508, 126] on div "2025" at bounding box center [508, 125] width 28 height 12
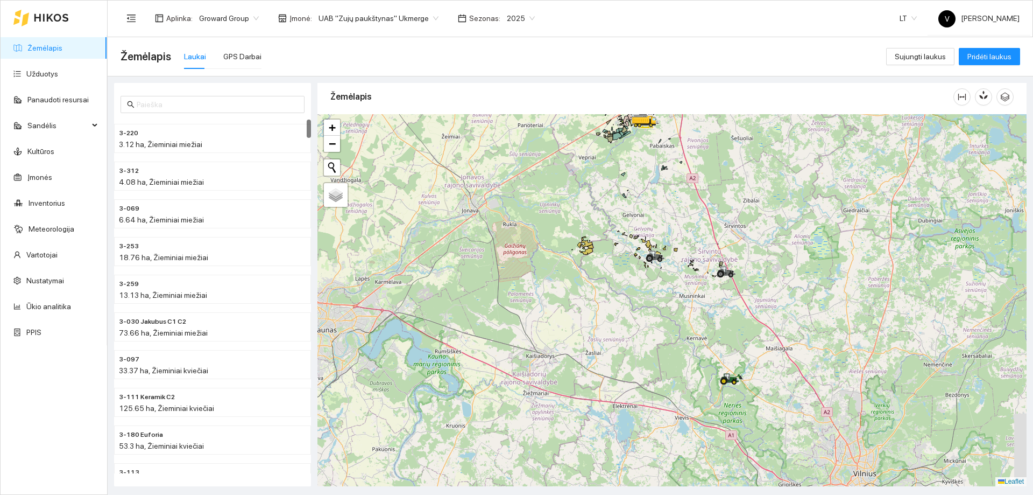
drag, startPoint x: 716, startPoint y: 369, endPoint x: 705, endPoint y: 183, distance: 186.6
click at [706, 209] on div at bounding box center [672, 300] width 709 height 372
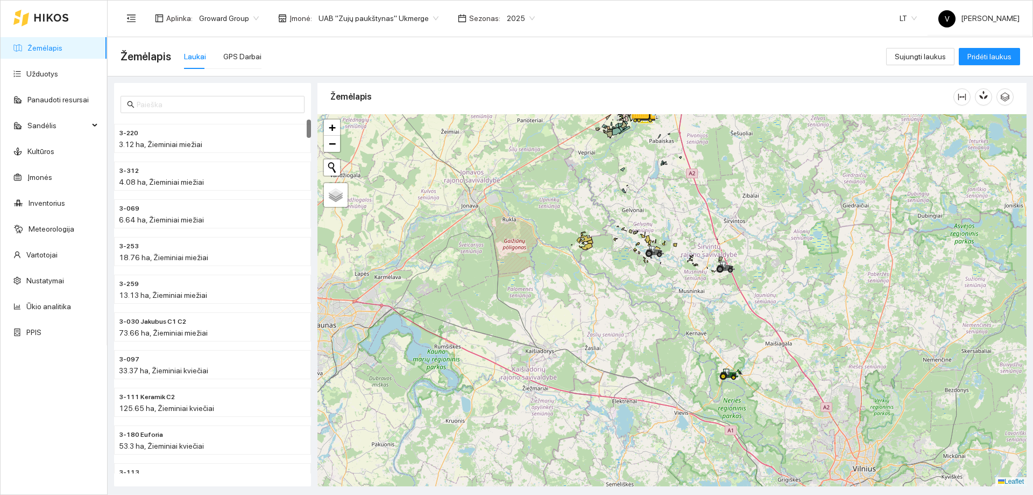
click at [428, 19] on span "UAB "Zujų paukštynas" Ukmerge" at bounding box center [379, 18] width 120 height 16
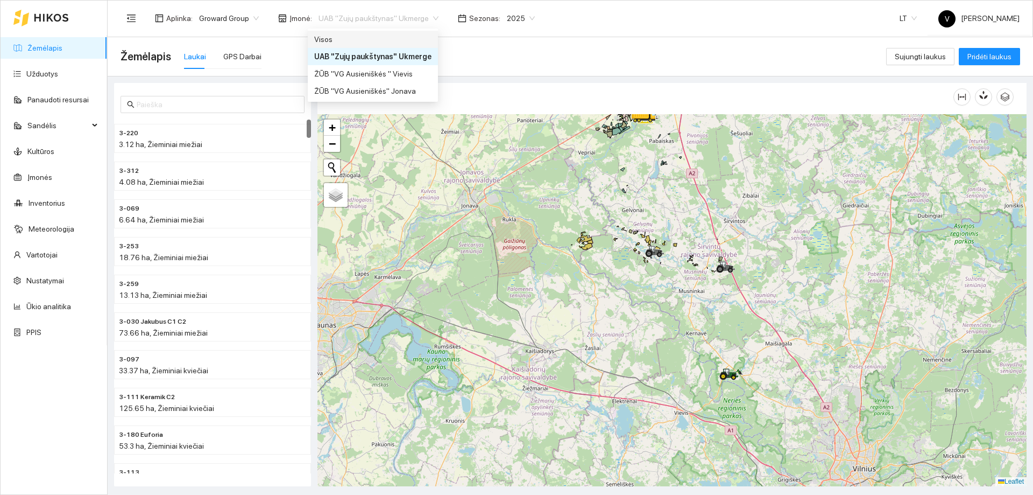
click at [418, 44] on div "Visos" at bounding box center [372, 39] width 117 height 12
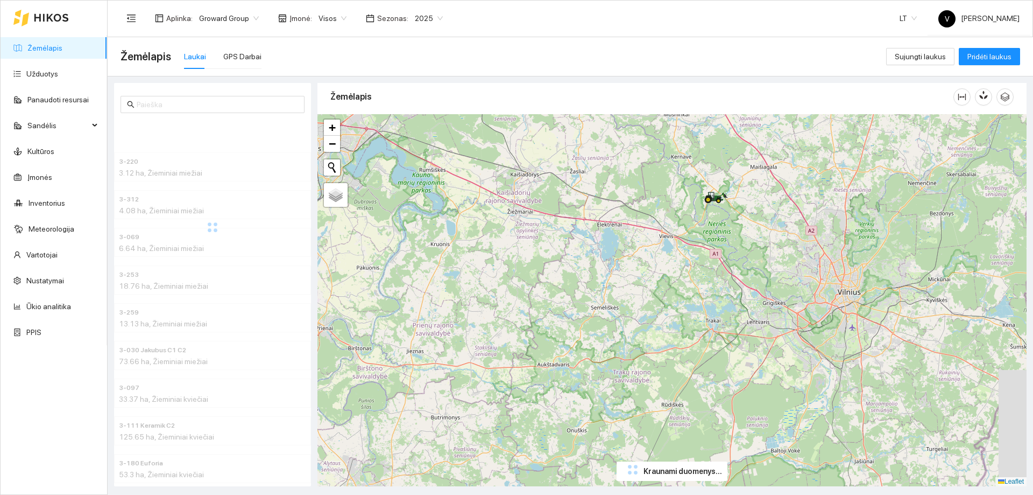
drag, startPoint x: 694, startPoint y: 251, endPoint x: 692, endPoint y: 234, distance: 17.9
click at [692, 234] on div at bounding box center [672, 300] width 709 height 372
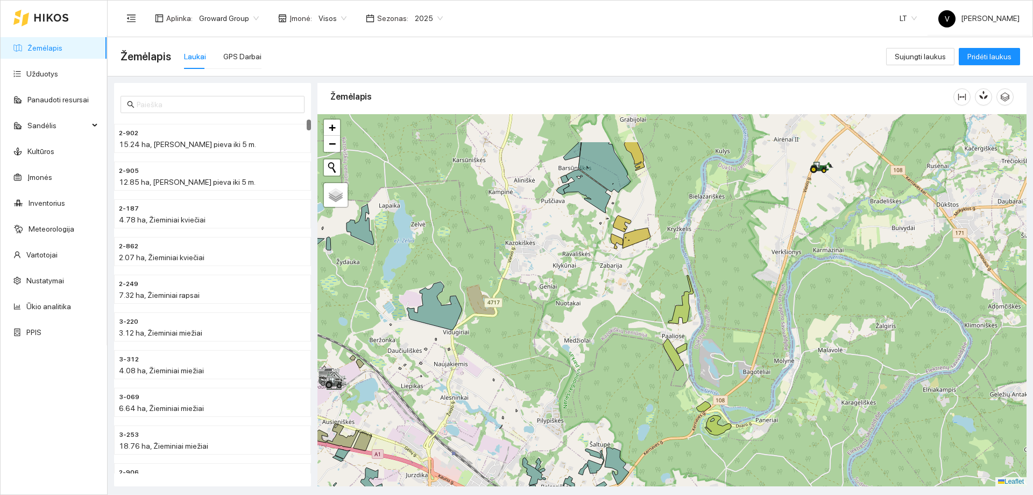
drag, startPoint x: 638, startPoint y: 244, endPoint x: 685, endPoint y: 371, distance: 135.7
click at [685, 371] on div at bounding box center [672, 300] width 709 height 372
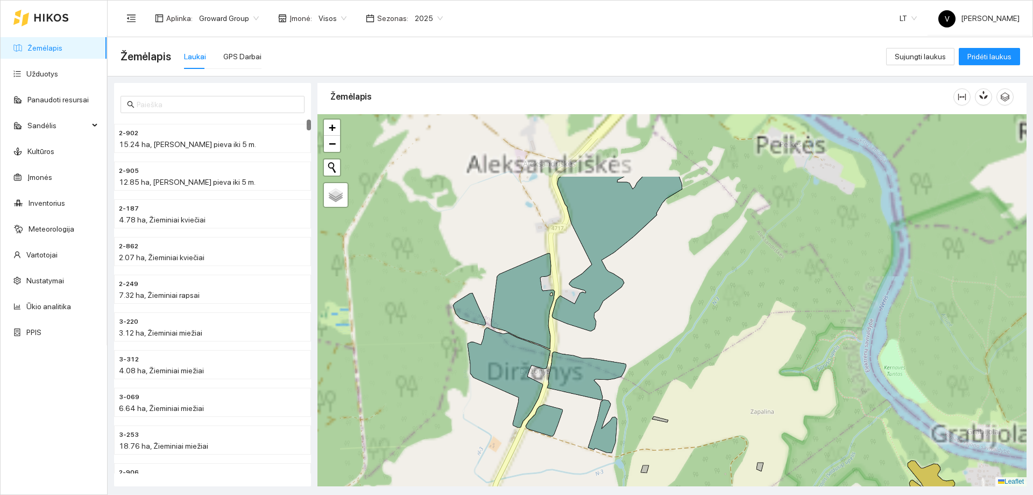
drag, startPoint x: 591, startPoint y: 249, endPoint x: 593, endPoint y: 284, distance: 35.0
click at [615, 309] on div at bounding box center [672, 300] width 709 height 372
